Goal: Obtain resource: Obtain resource

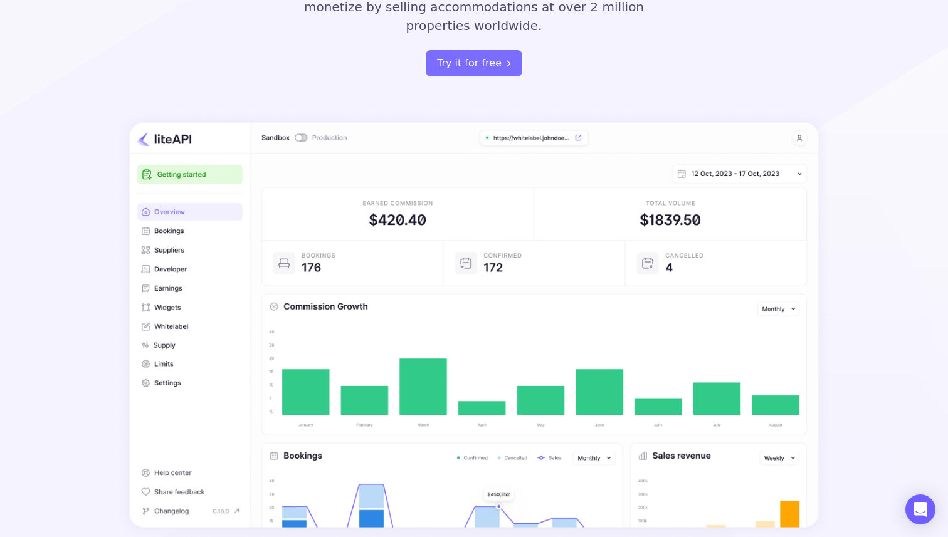
scroll to position [312, 0]
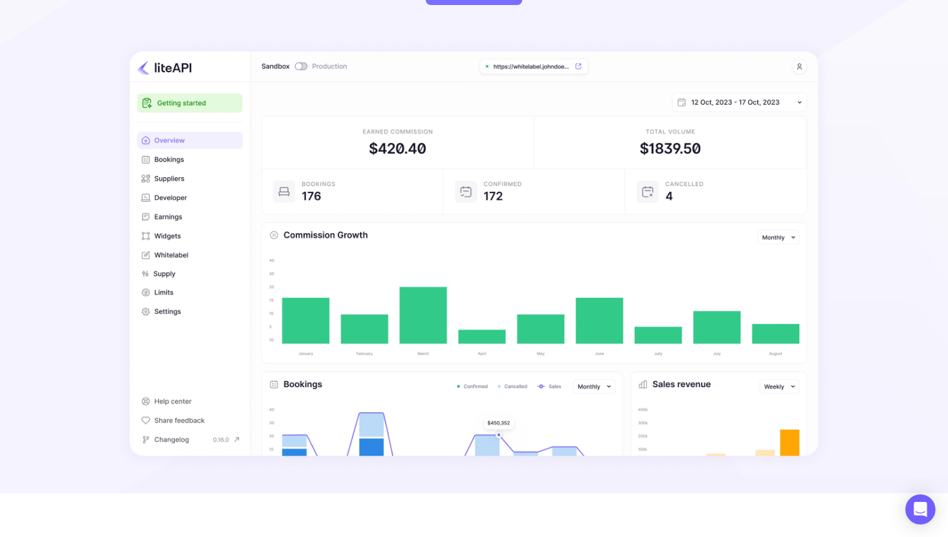
click at [412, 122] on img at bounding box center [474, 254] width 712 height 428
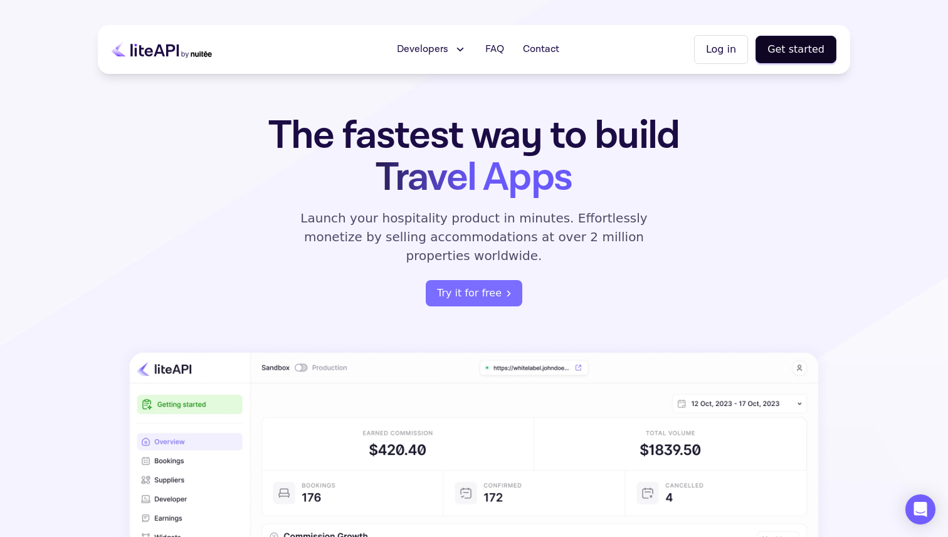
scroll to position [0, 0]
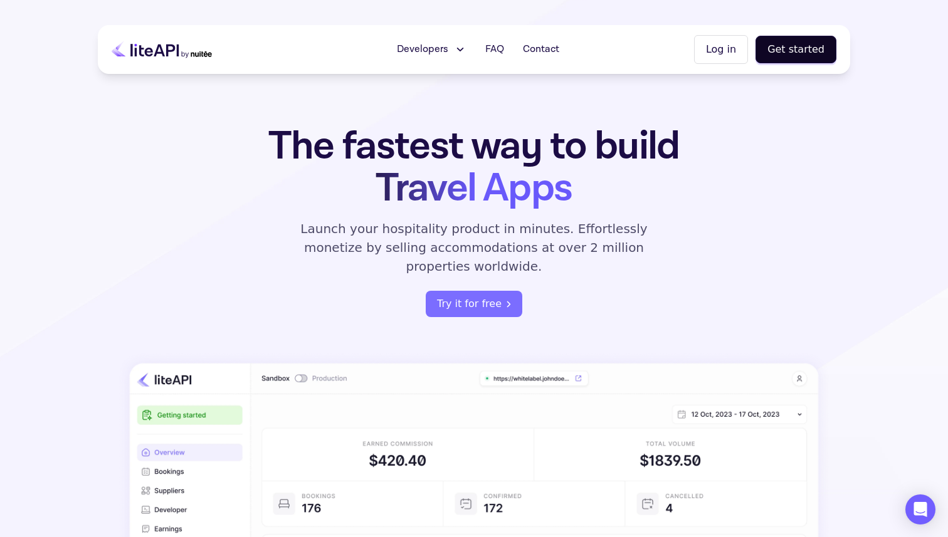
click at [445, 199] on span "Travel Apps" at bounding box center [474, 188] width 196 height 52
click at [445, 198] on span "Travel Apps" at bounding box center [474, 188] width 196 height 52
click at [441, 51] on span "Developers" at bounding box center [422, 49] width 51 height 15
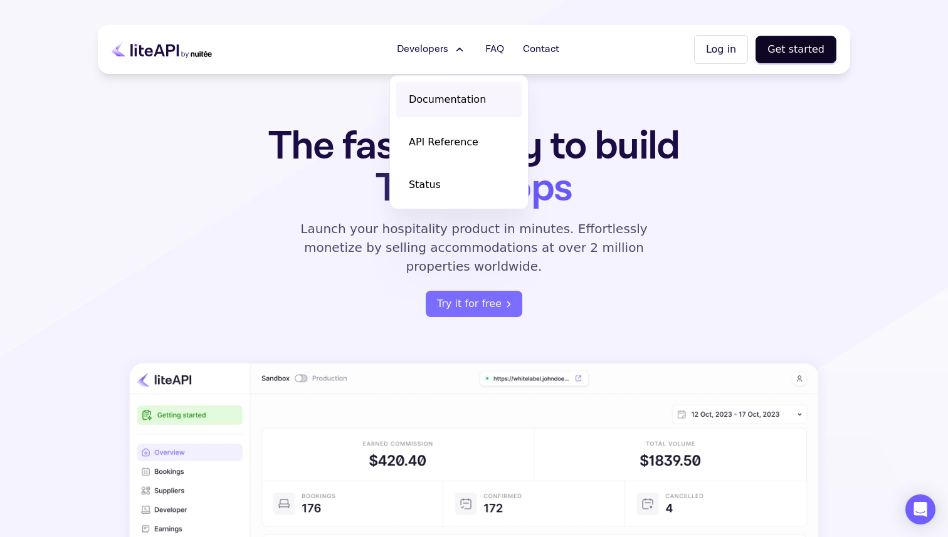
click at [445, 100] on span "Documentation" at bounding box center [447, 99] width 77 height 15
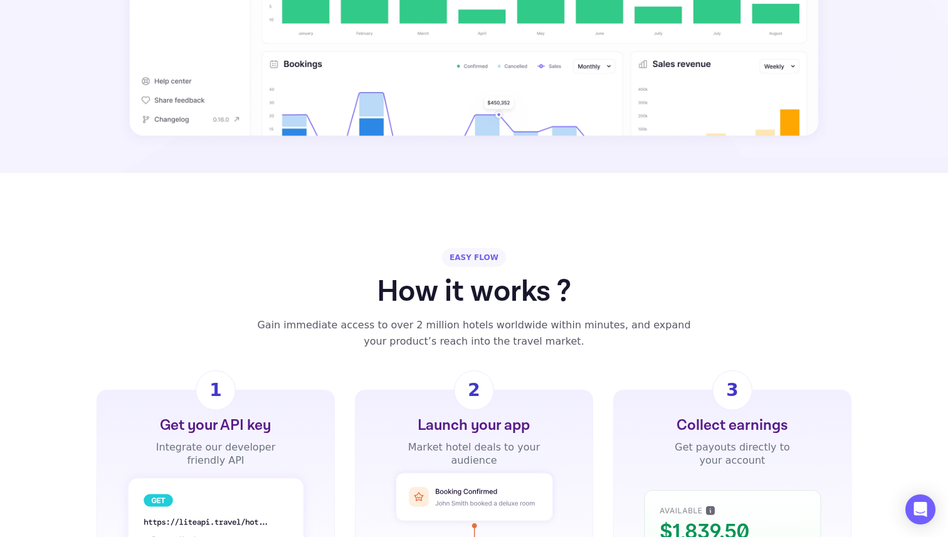
scroll to position [740, 0]
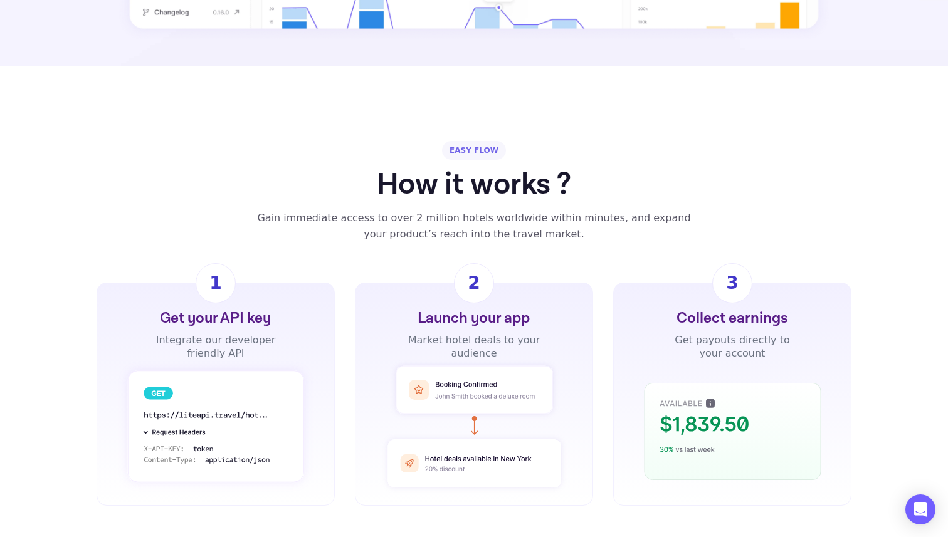
click at [230, 309] on div "Get your API key" at bounding box center [215, 319] width 111 height 20
click at [191, 283] on div "Get your API key Integrate our developer friendly API 1" at bounding box center [216, 394] width 238 height 223
click at [218, 309] on div "Get your API key" at bounding box center [215, 319] width 111 height 20
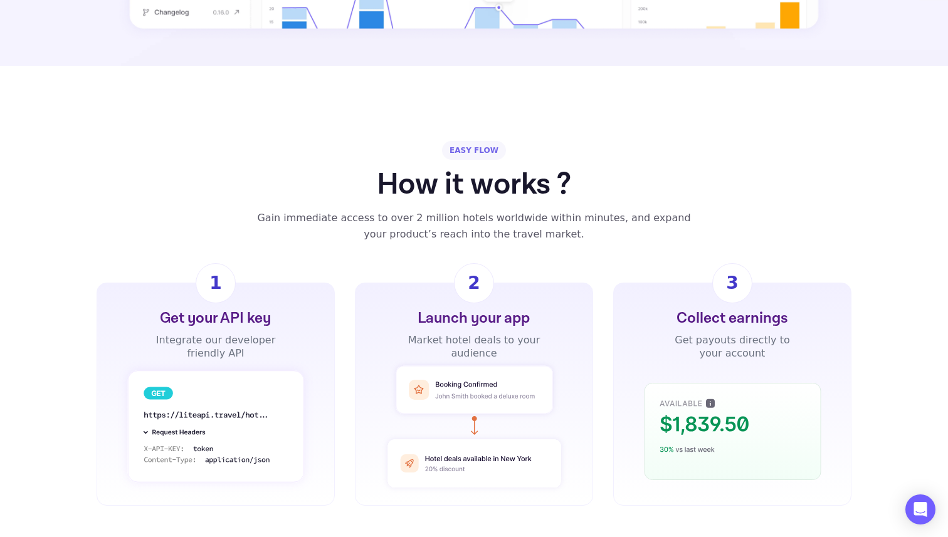
click at [212, 309] on div "Get your API key" at bounding box center [215, 319] width 111 height 20
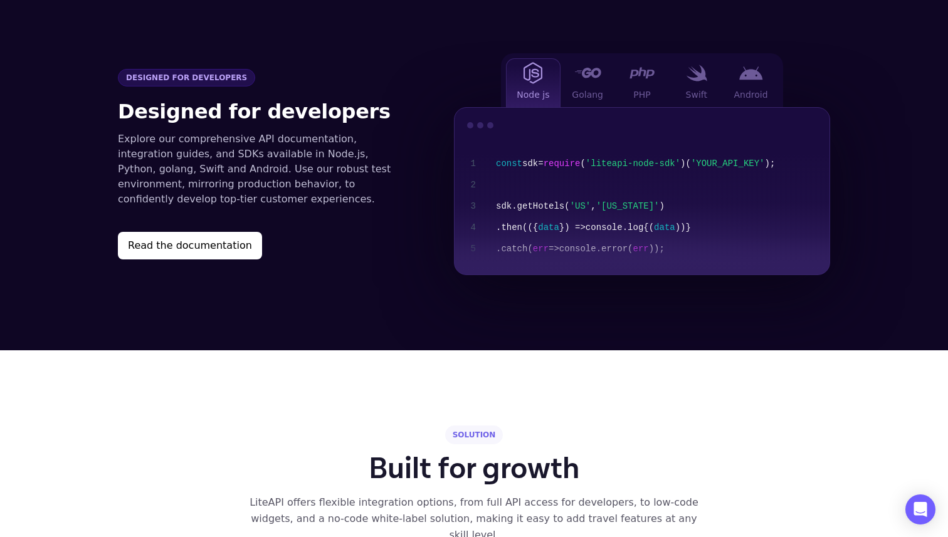
scroll to position [1346, 0]
